Goal: Information Seeking & Learning: Find specific fact

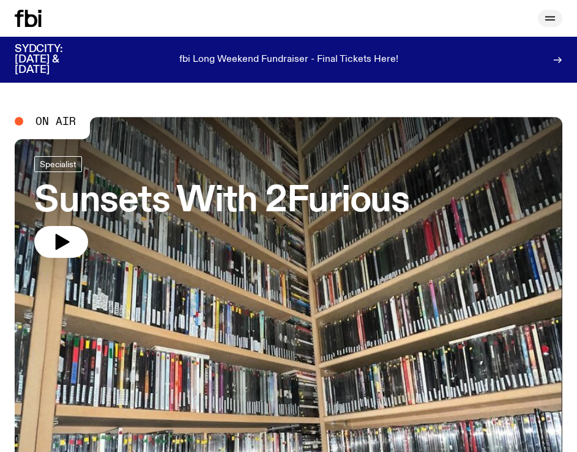
click at [555, 17] on icon "button" at bounding box center [550, 18] width 15 height 15
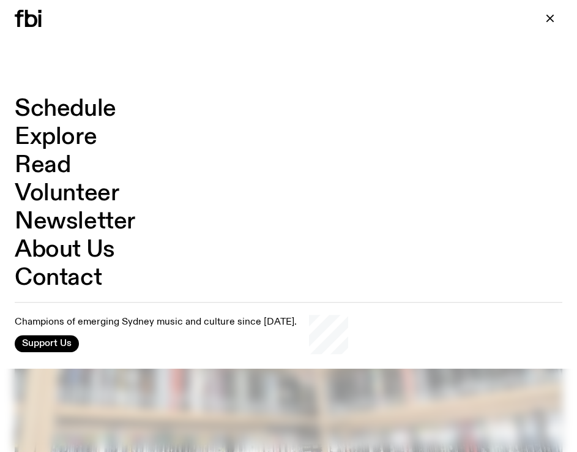
click at [59, 137] on link "Explore" at bounding box center [56, 136] width 82 height 23
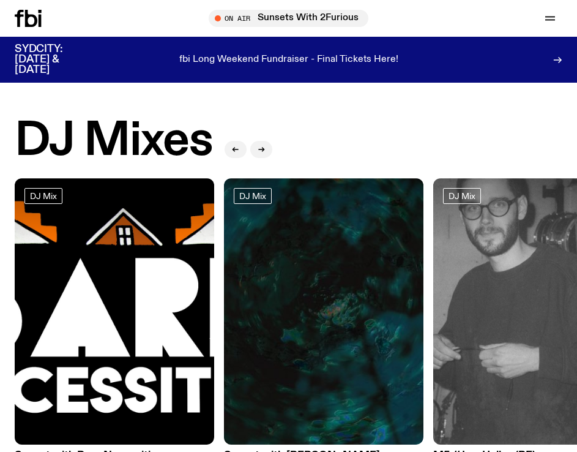
drag, startPoint x: 521, startPoint y: 403, endPoint x: 498, endPoint y: 121, distance: 283.7
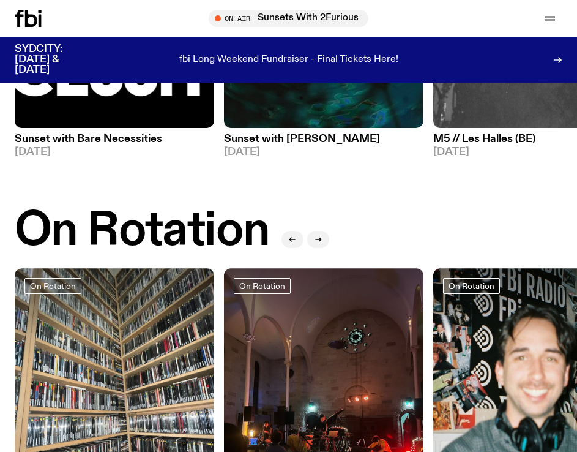
scroll to position [612, 0]
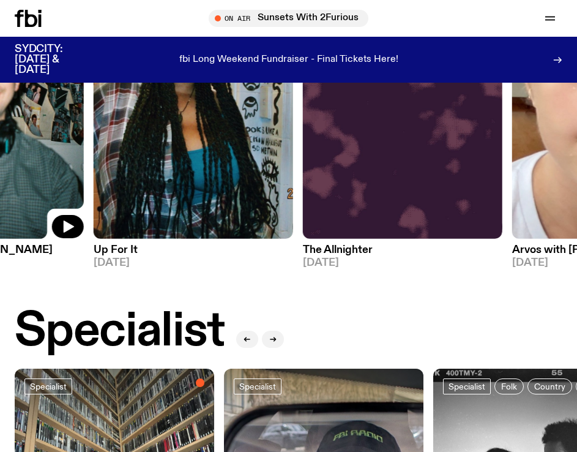
drag, startPoint x: 491, startPoint y: 200, endPoint x: -116, endPoint y: 231, distance: 607.4
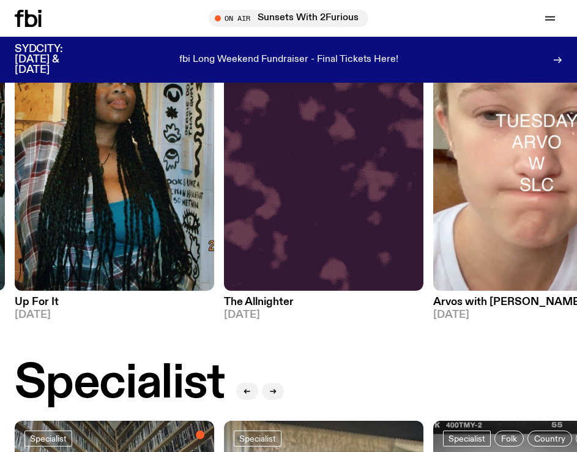
scroll to position [490, 0]
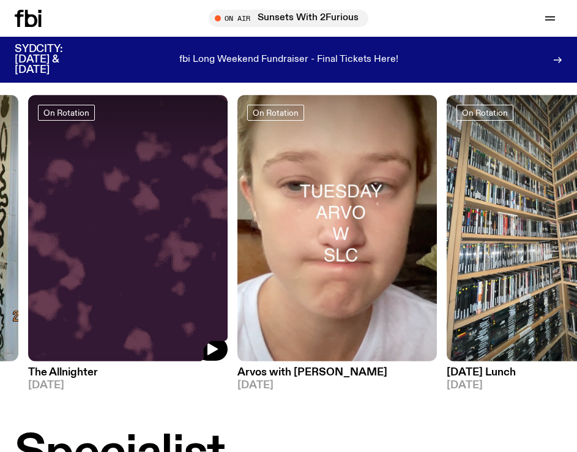
drag, startPoint x: 429, startPoint y: 196, endPoint x: -141, endPoint y: 192, distance: 570.5
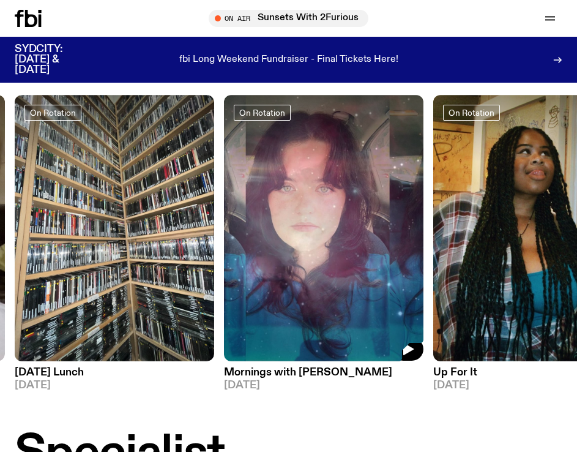
drag, startPoint x: 461, startPoint y: 173, endPoint x: 64, endPoint y: 200, distance: 398.1
click at [66, 200] on div "On Rotation [DATE] Arvos [DATE] On Rotation Lunch with [PERSON_NAME] [DATE] On …" at bounding box center [289, 243] width 548 height 296
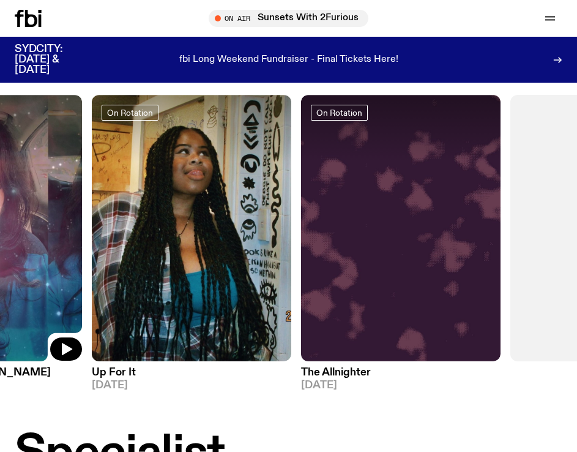
drag, startPoint x: 411, startPoint y: 209, endPoint x: -229, endPoint y: 219, distance: 639.7
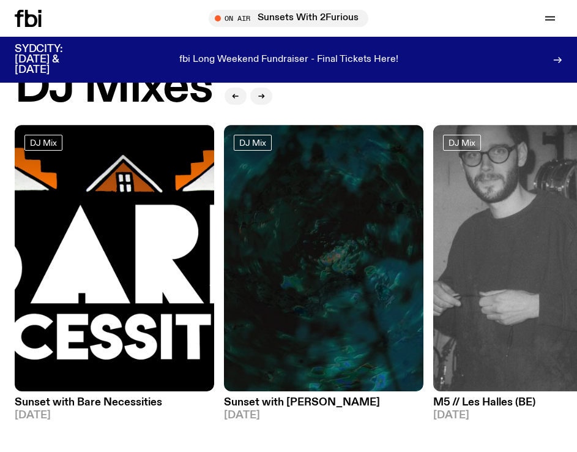
scroll to position [0, 0]
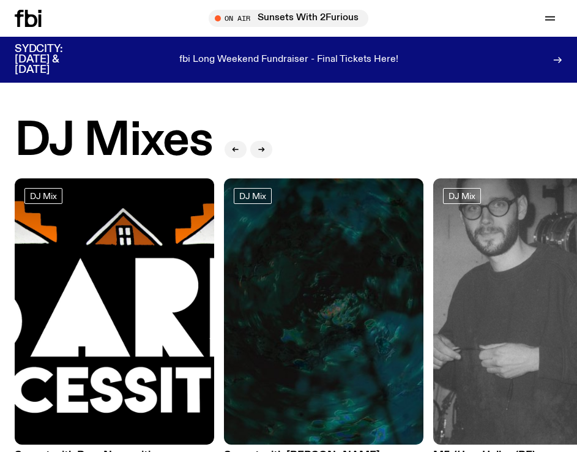
drag, startPoint x: 519, startPoint y: -59, endPoint x: 548, endPoint y: -97, distance: 48.5
click at [544, 21] on icon "button" at bounding box center [550, 18] width 15 height 15
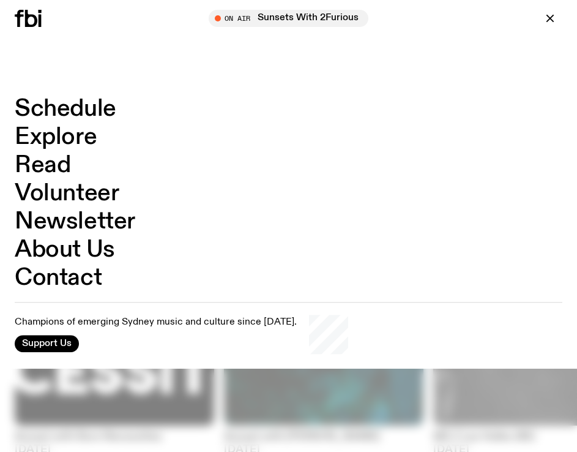
drag, startPoint x: 197, startPoint y: 281, endPoint x: 184, endPoint y: 324, distance: 45.5
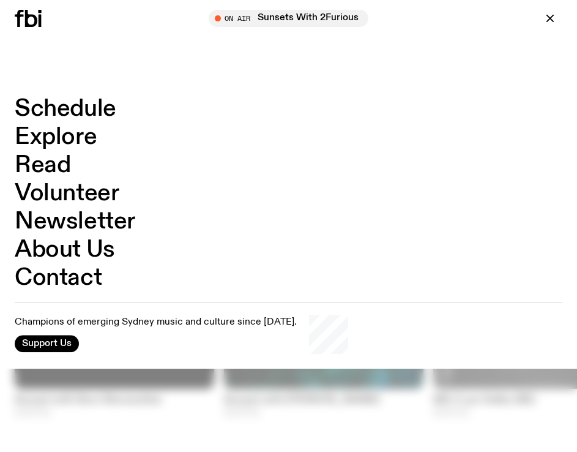
drag, startPoint x: 212, startPoint y: 231, endPoint x: 190, endPoint y: 279, distance: 52.8
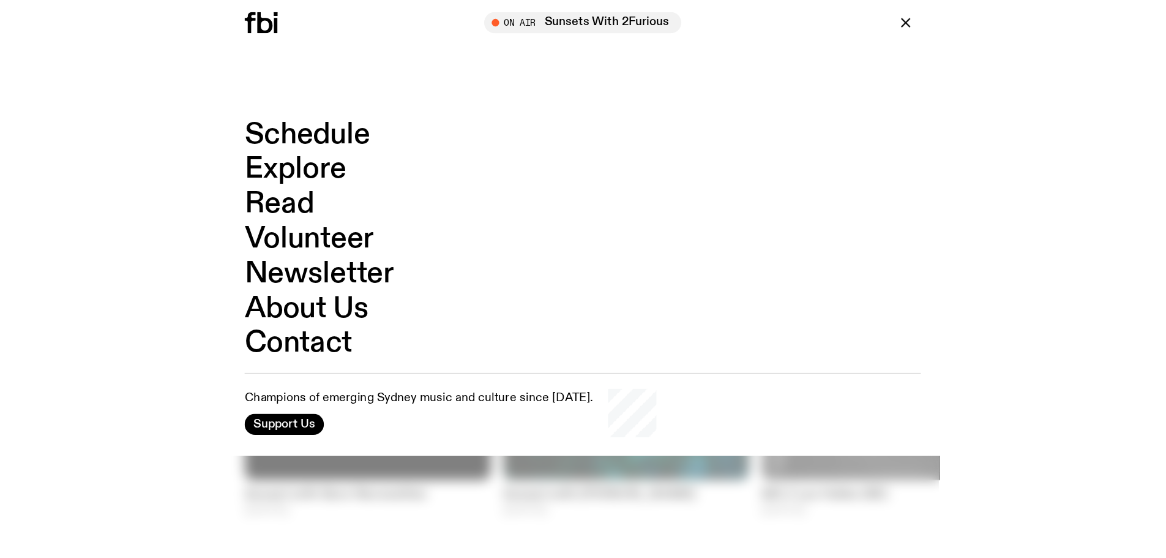
scroll to position [64, 0]
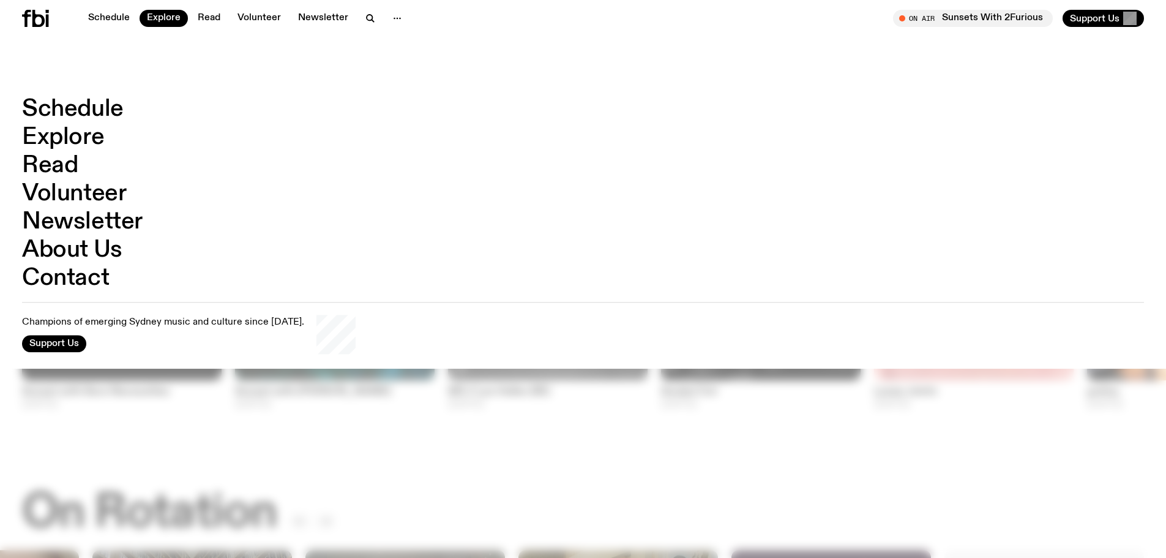
click at [45, 15] on icon at bounding box center [35, 18] width 27 height 17
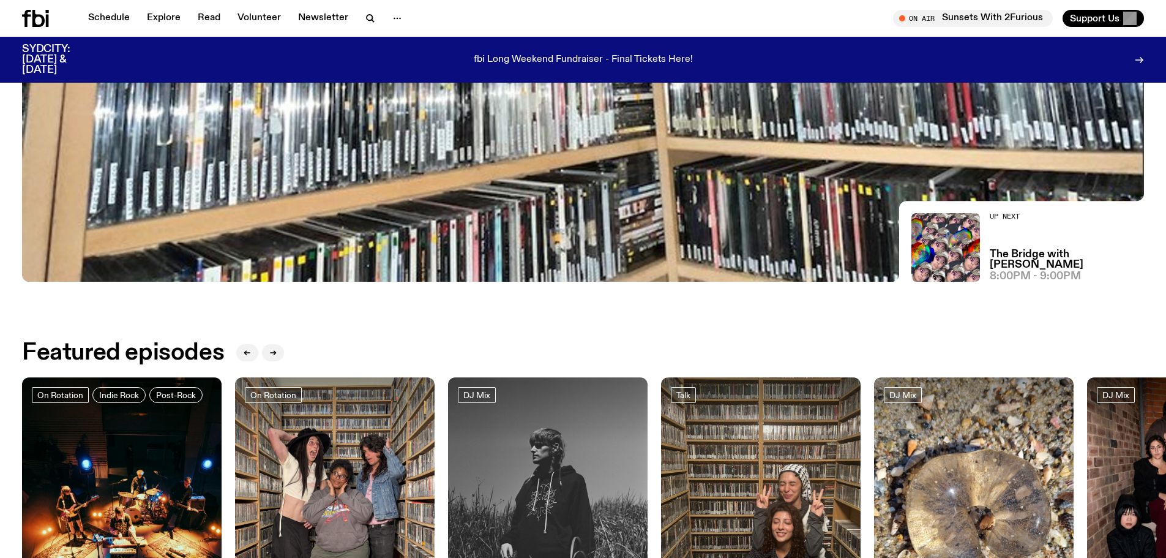
scroll to position [419, 0]
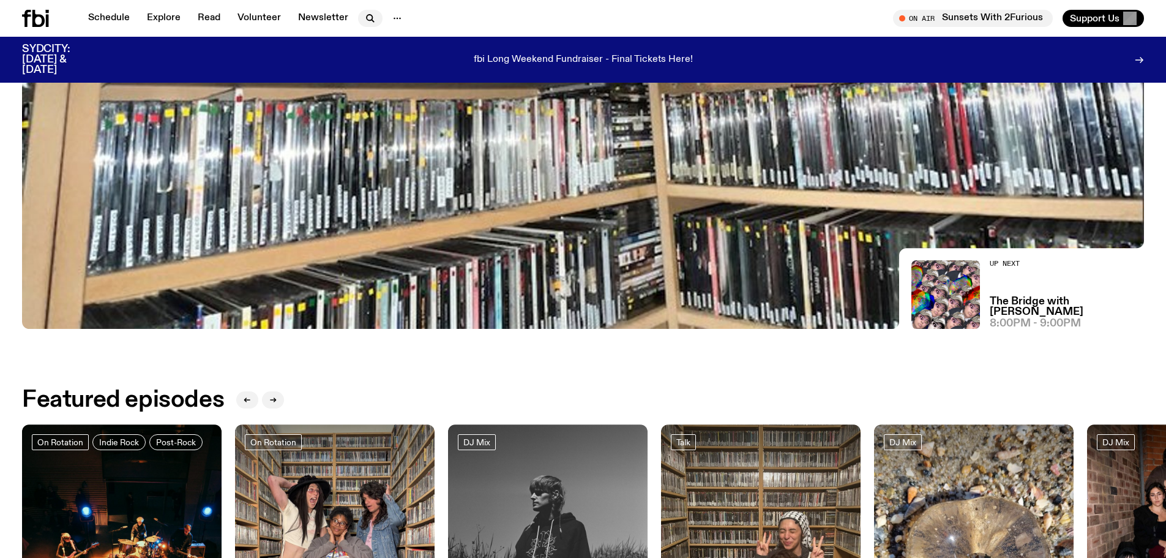
click at [367, 15] on icon "button" at bounding box center [370, 18] width 6 height 6
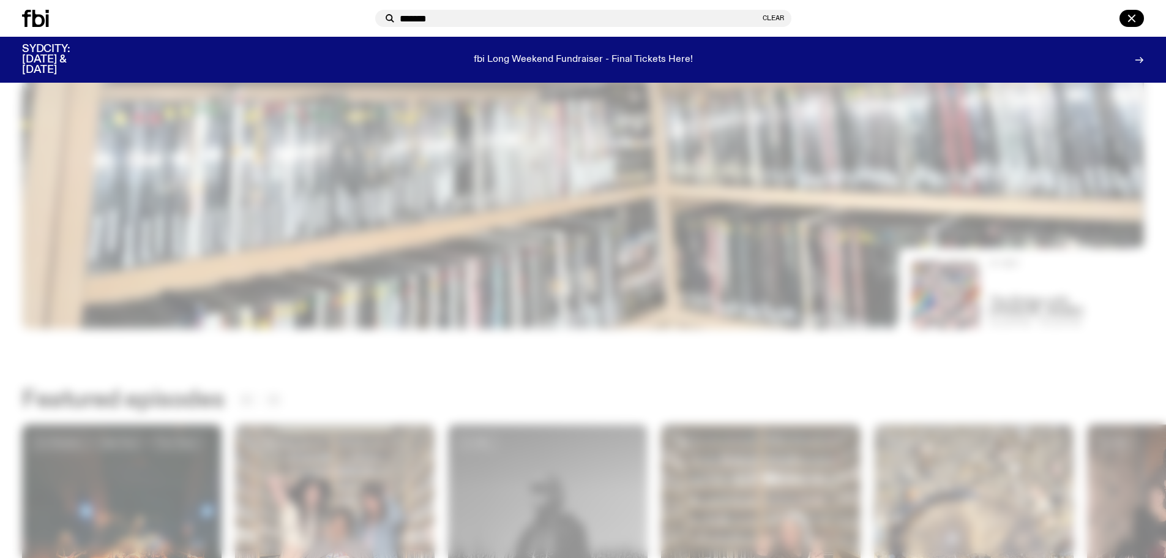
type input "*******"
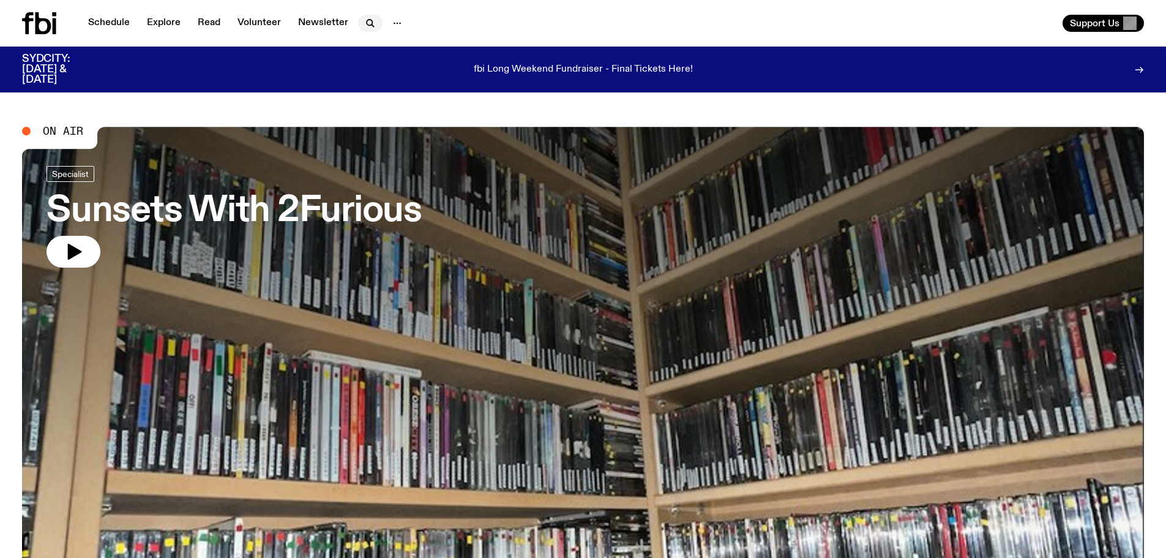
click at [367, 18] on icon "button" at bounding box center [370, 23] width 15 height 15
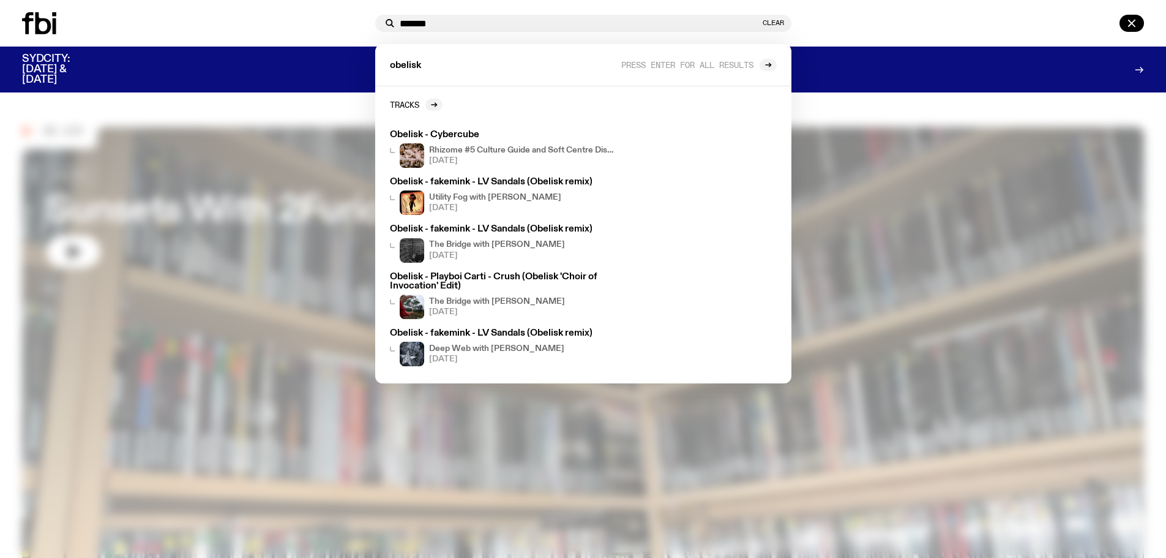
drag, startPoint x: 473, startPoint y: 23, endPoint x: 31, endPoint y: -21, distance: 443.6
click at [31, 0] on html "Schedule Explore Read Volunteer Newsletter About Us Contact Champions of emergi…" at bounding box center [583, 279] width 1166 height 558
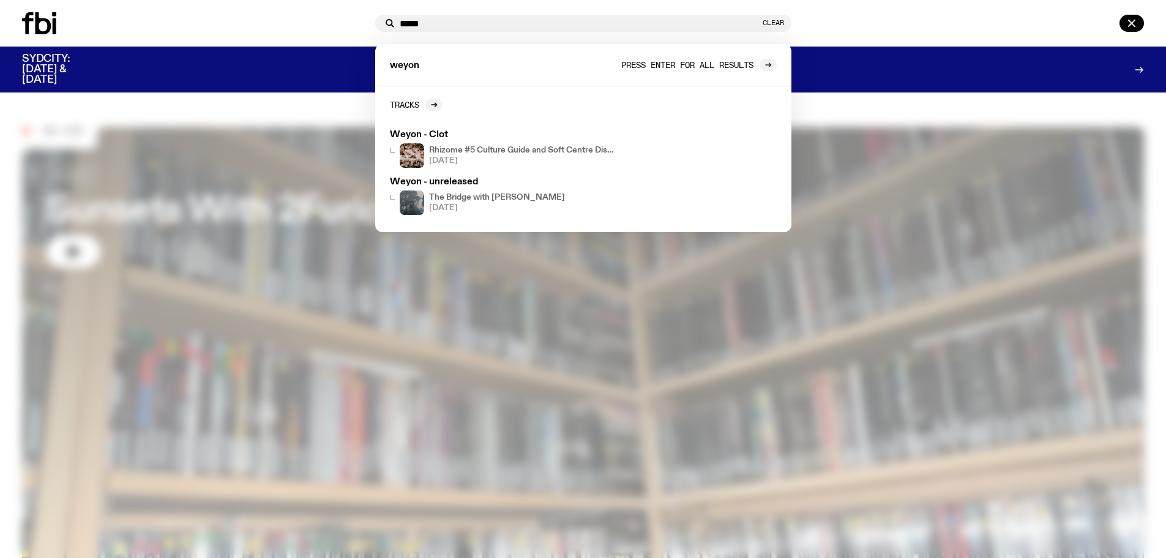
type input "*****"
click at [577, 61] on icon at bounding box center [768, 64] width 7 height 7
